Goal: Information Seeking & Learning: Learn about a topic

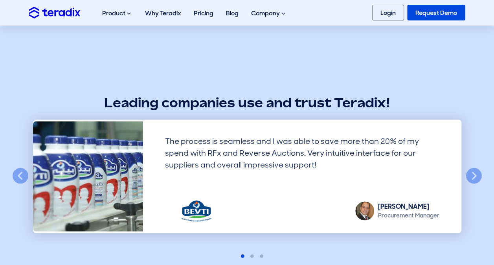
scroll to position [2031, 0]
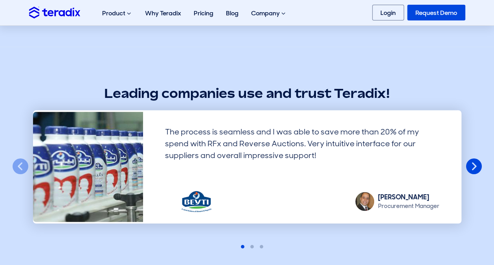
drag, startPoint x: 472, startPoint y: 156, endPoint x: 476, endPoint y: 170, distance: 14.7
click at [465, 170] on div "Previous Digitizing our sourcing process was alway a key milestone for our digi…" at bounding box center [247, 166] width 436 height 145
click at [476, 170] on button "Next" at bounding box center [473, 166] width 17 height 17
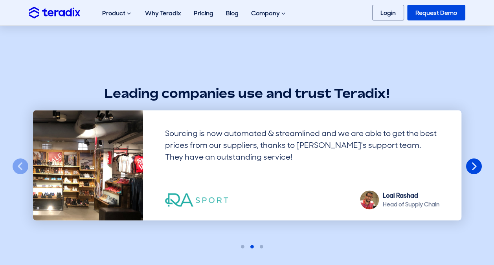
click at [476, 170] on button "Next" at bounding box center [473, 166] width 17 height 17
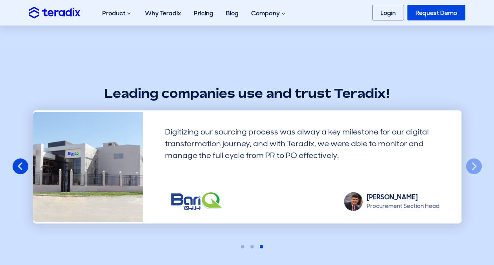
click at [18, 162] on button "Previous" at bounding box center [20, 166] width 17 height 17
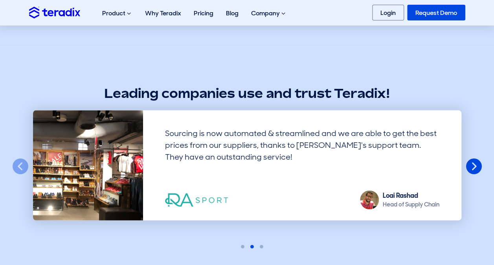
click at [470, 158] on button "Next" at bounding box center [473, 166] width 17 height 17
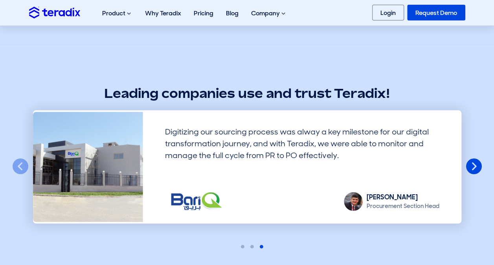
click at [470, 158] on button "Next" at bounding box center [473, 166] width 17 height 17
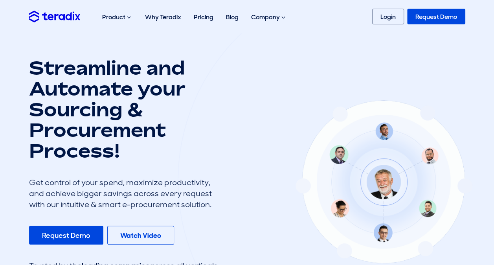
scroll to position [0, 0]
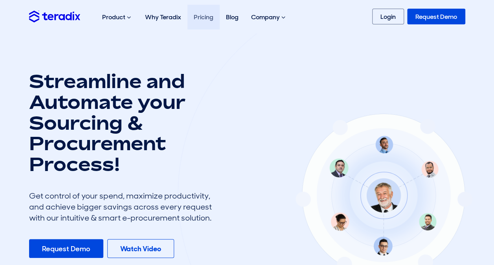
click at [203, 17] on link "Pricing" at bounding box center [203, 17] width 32 height 25
